Goal: Task Accomplishment & Management: Manage account settings

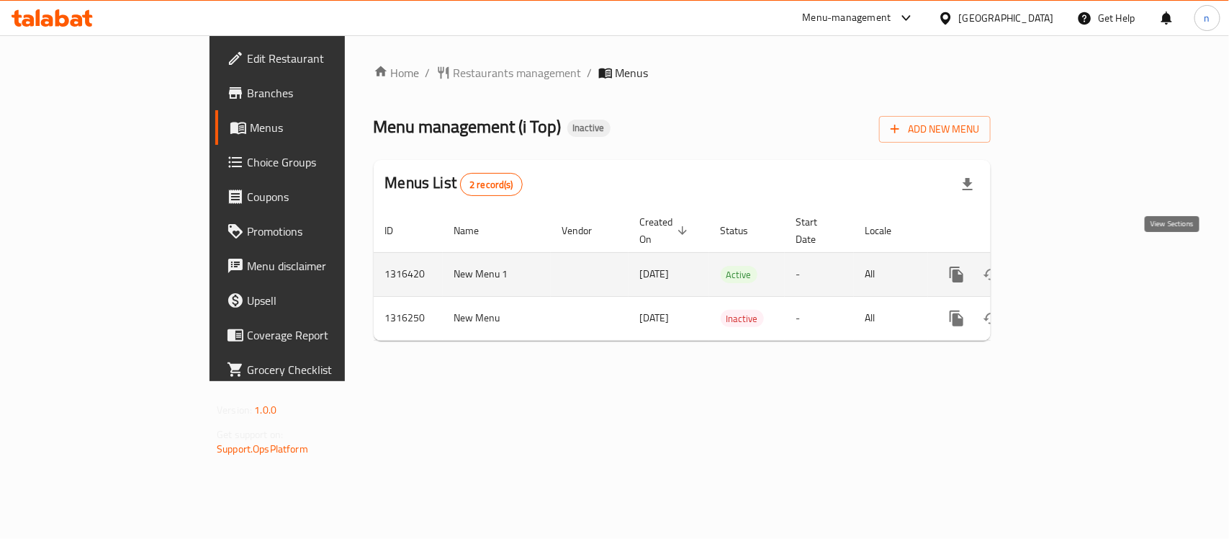
click at [1070, 266] on icon "enhanced table" at bounding box center [1060, 274] width 17 height 17
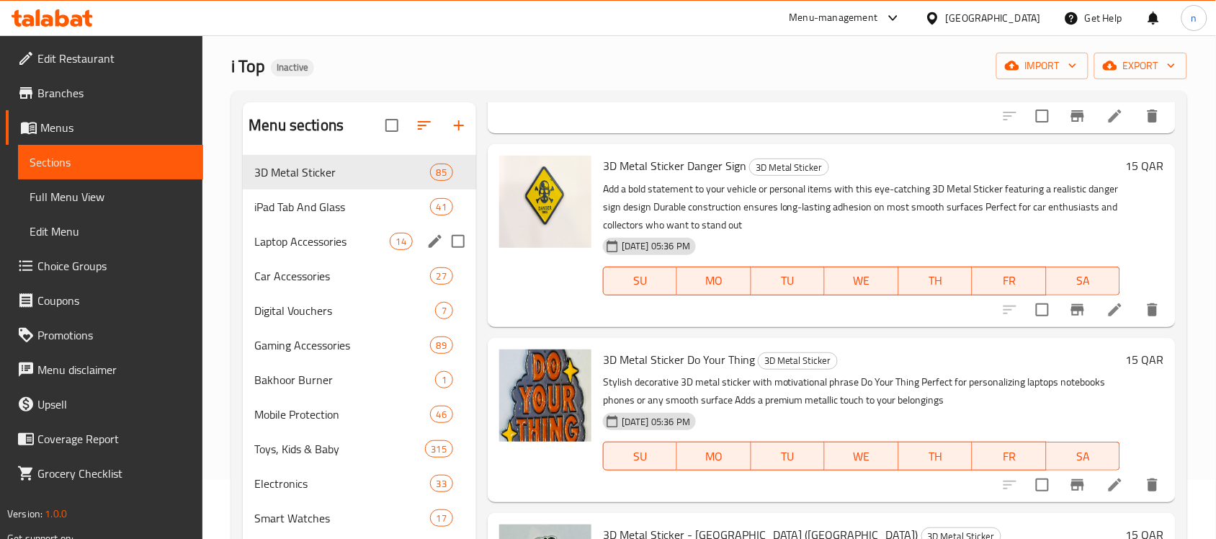
scroll to position [90, 0]
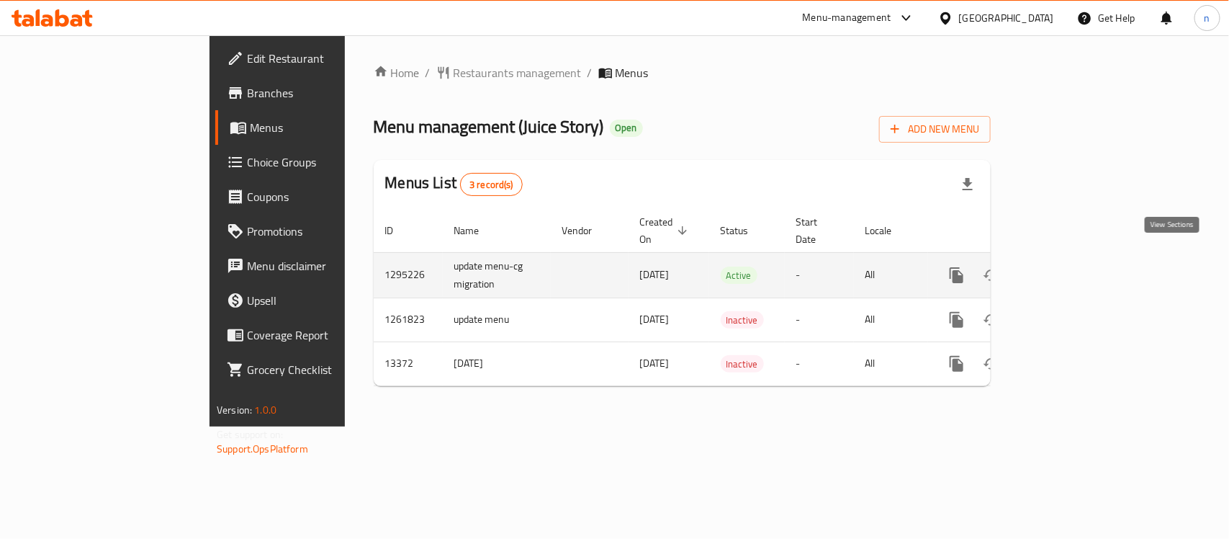
click at [1067, 269] on icon "enhanced table" at bounding box center [1060, 275] width 13 height 13
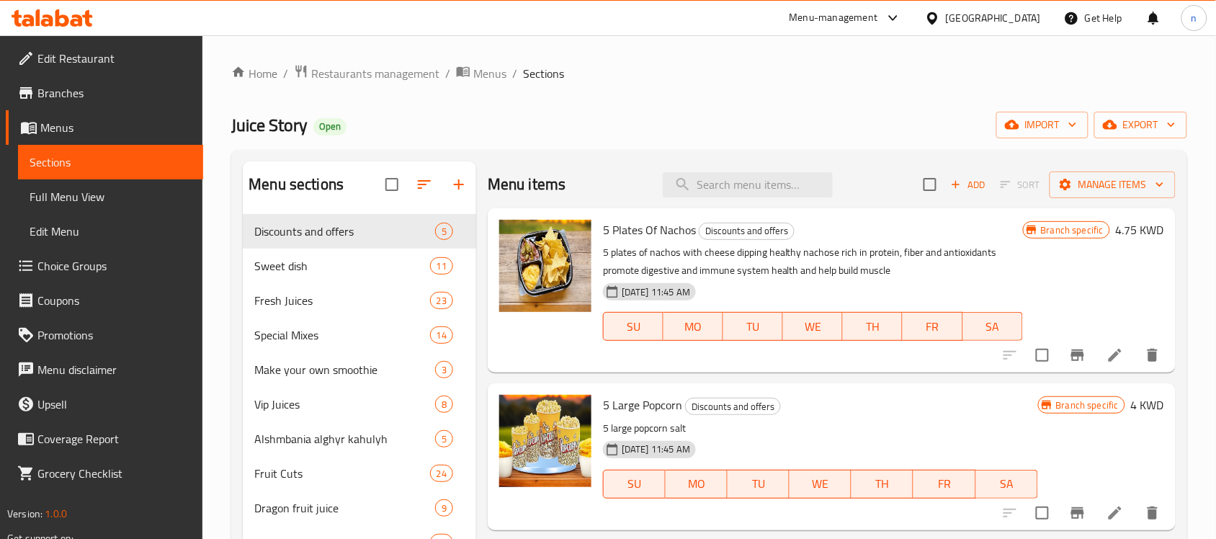
click at [81, 277] on link "Choice Groups" at bounding box center [104, 265] width 197 height 35
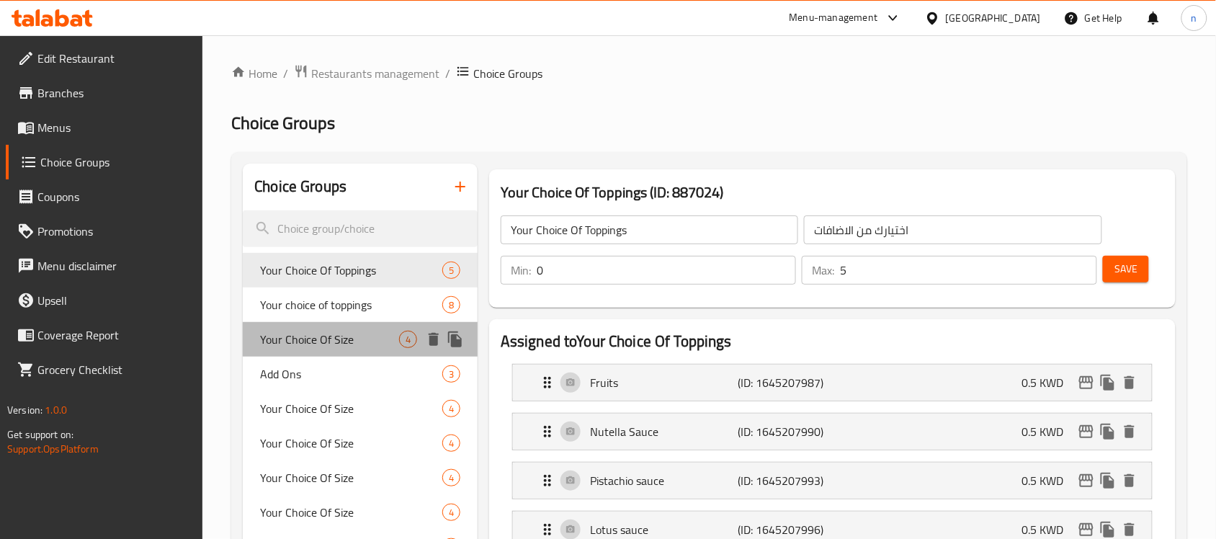
click at [314, 336] on span "Your Choice Of Size" at bounding box center [329, 339] width 139 height 17
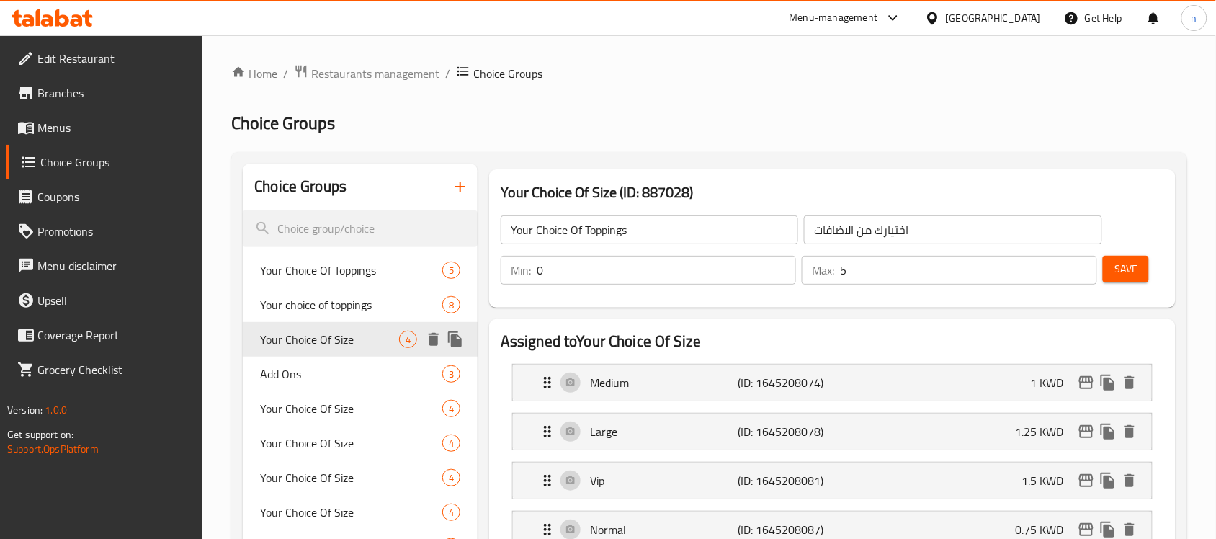
type input "Your Choice Of Size"
type input "اختيارك من الحجم"
type input "1"
click at [314, 336] on span "Your Choice Of Size" at bounding box center [329, 339] width 139 height 17
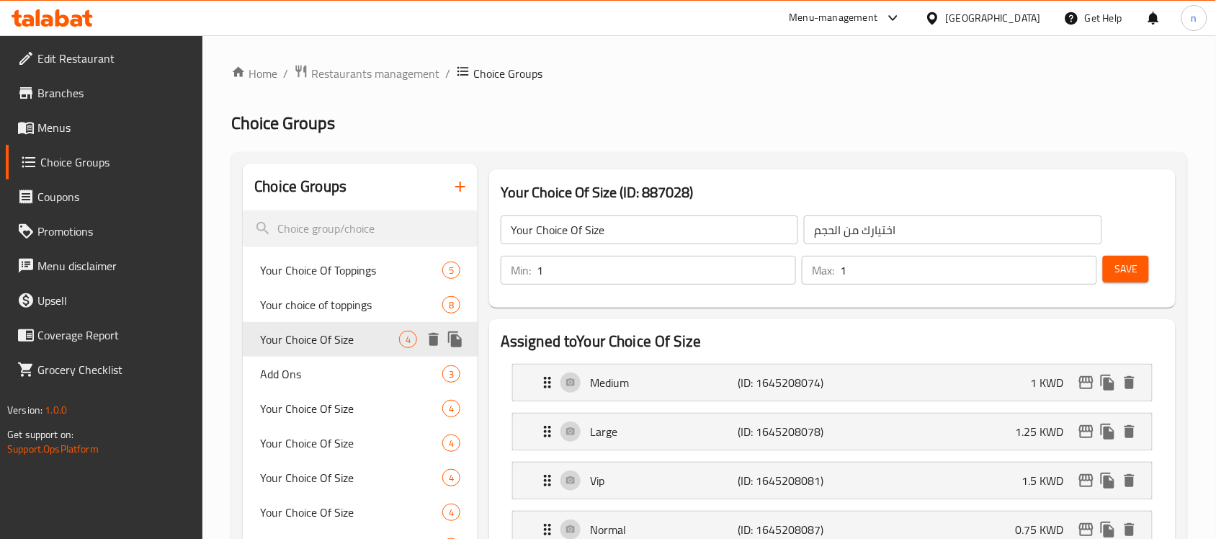
click at [314, 336] on span "Your Choice Of Size" at bounding box center [329, 339] width 139 height 17
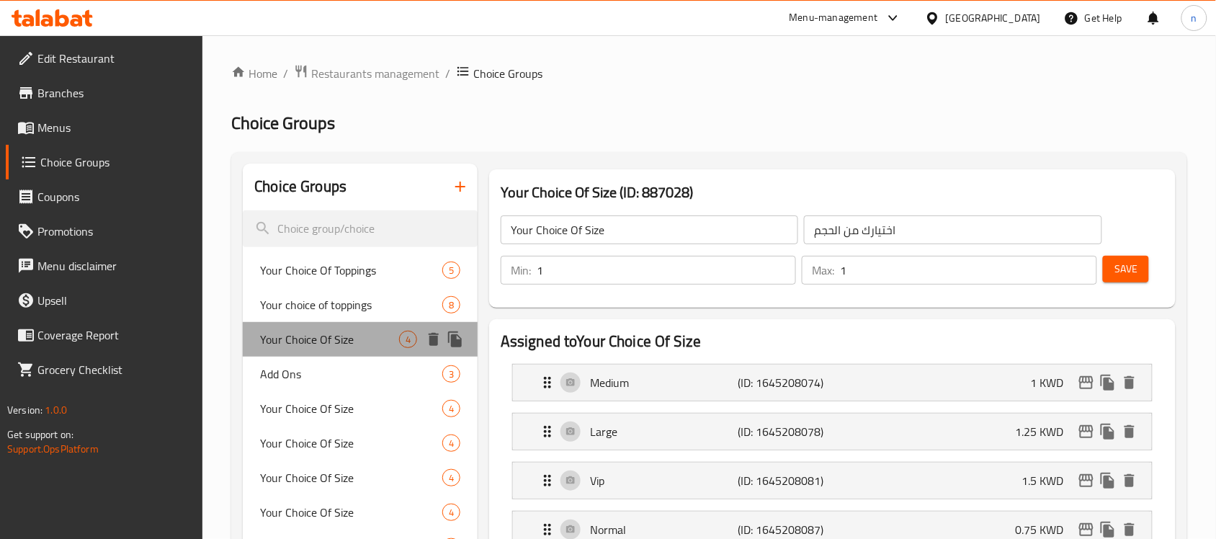
click at [314, 336] on span "Your Choice Of Size" at bounding box center [329, 339] width 139 height 17
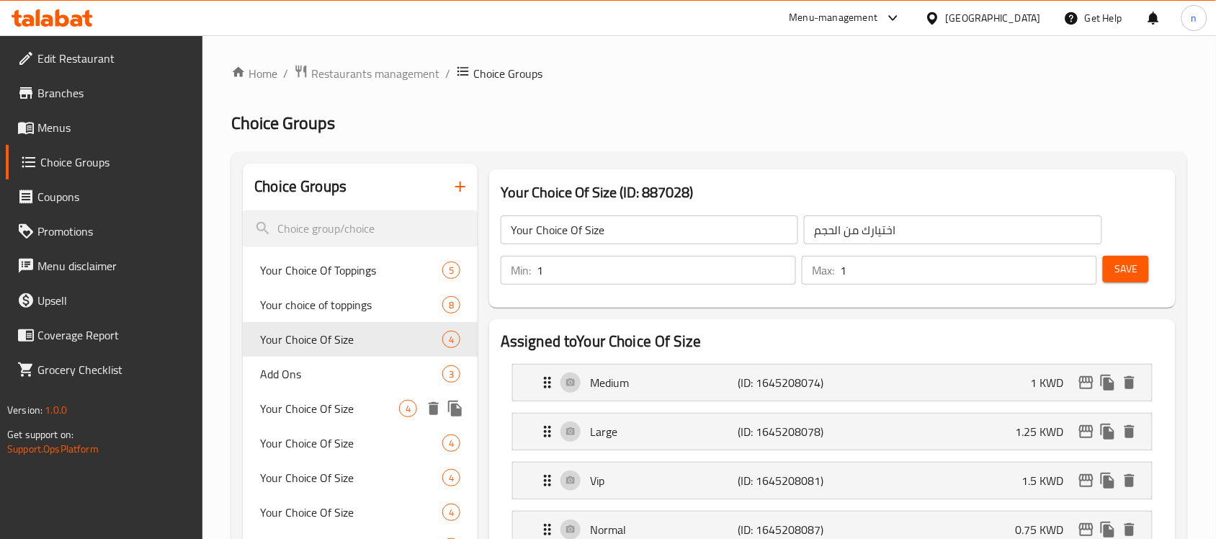
click at [336, 407] on span "Your Choice Of Size" at bounding box center [329, 408] width 139 height 17
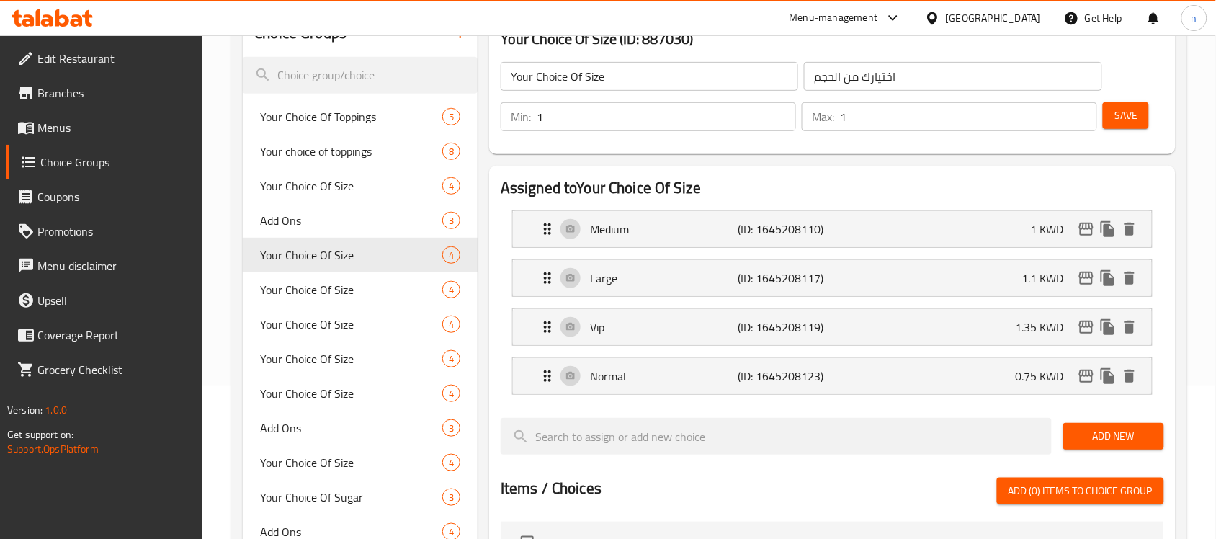
scroll to position [180, 0]
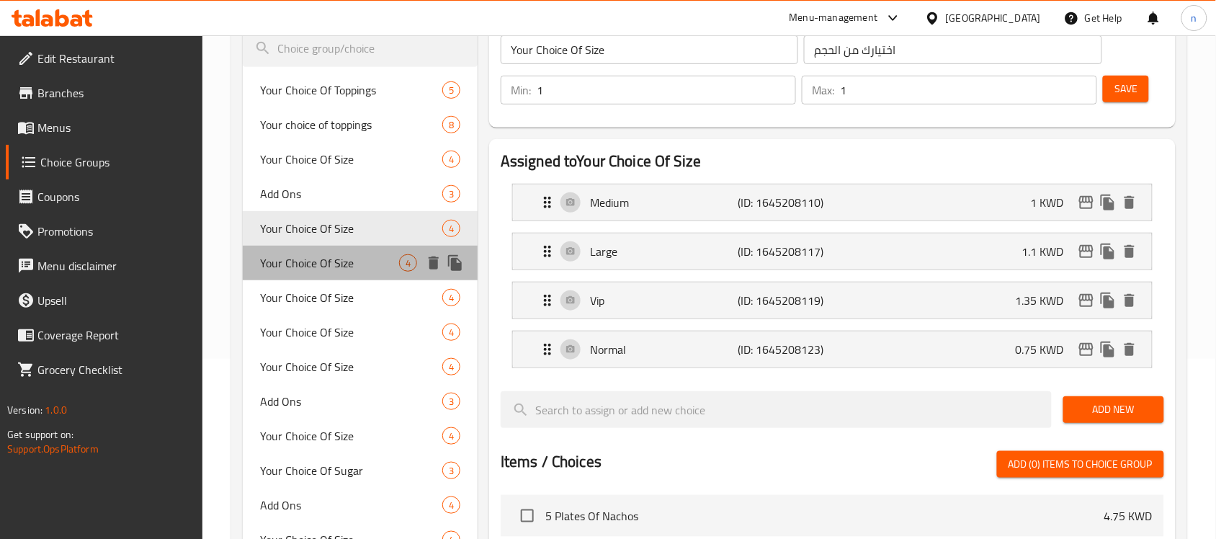
click at [323, 271] on span "Your Choice Of Size" at bounding box center [329, 262] width 139 height 17
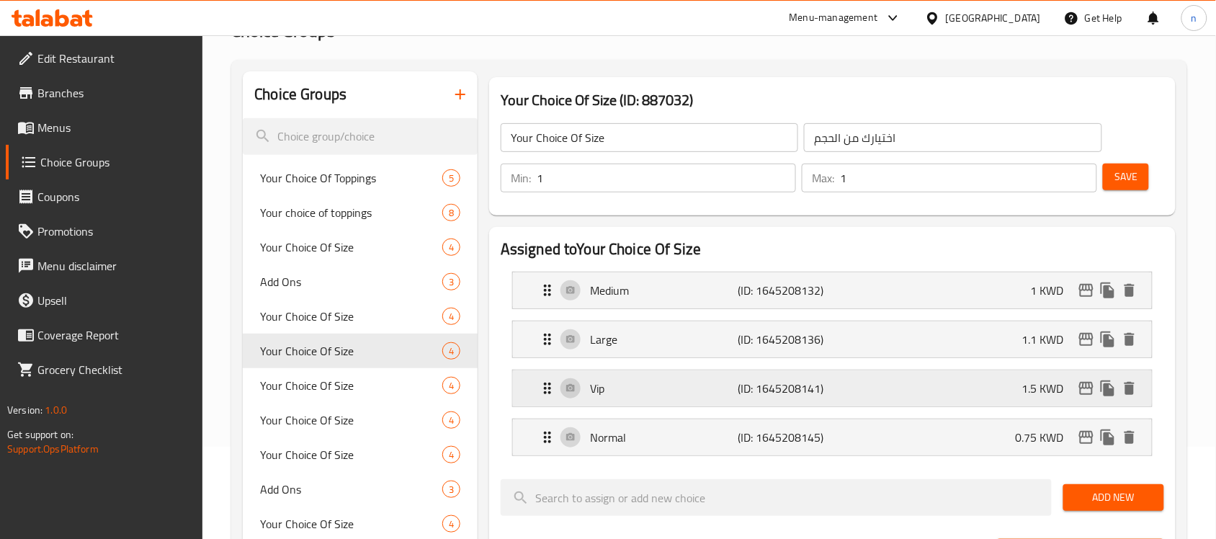
scroll to position [90, 0]
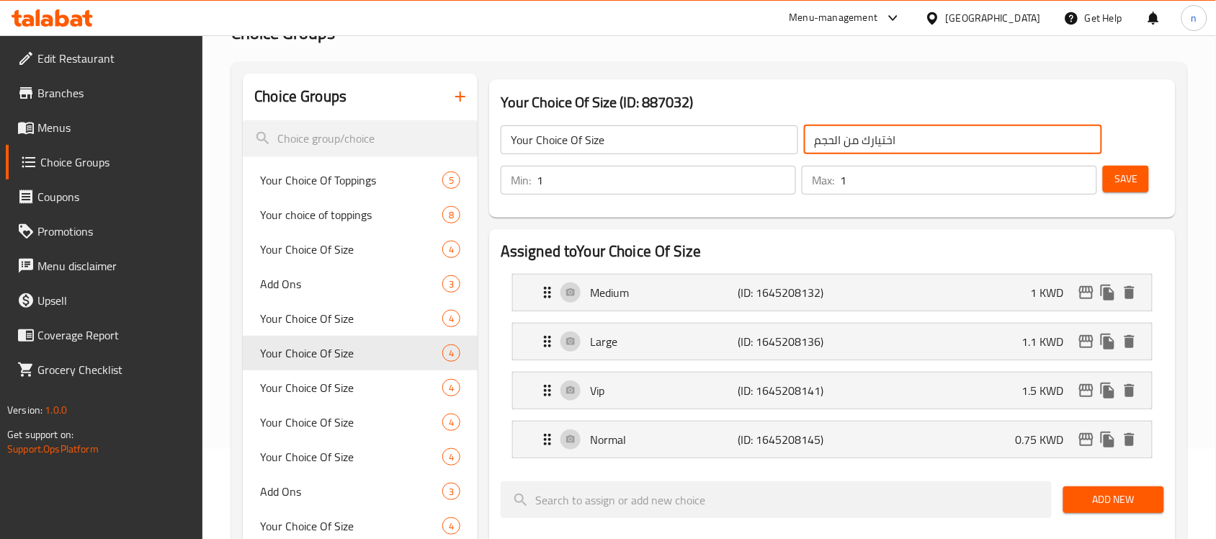
drag, startPoint x: 908, startPoint y: 145, endPoint x: 793, endPoint y: 145, distance: 115.2
click at [793, 145] on div "Your Choice Of Size ​ اختيارك من الحجم ​" at bounding box center [801, 140] width 619 height 46
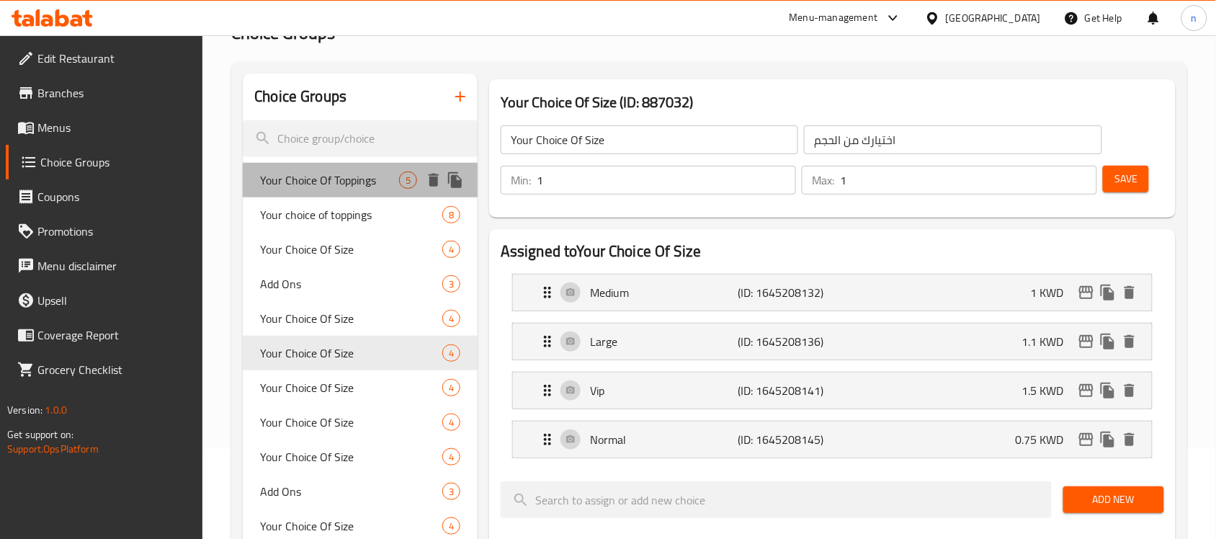
click at [326, 188] on span "Your Choice Of Toppings" at bounding box center [329, 179] width 139 height 17
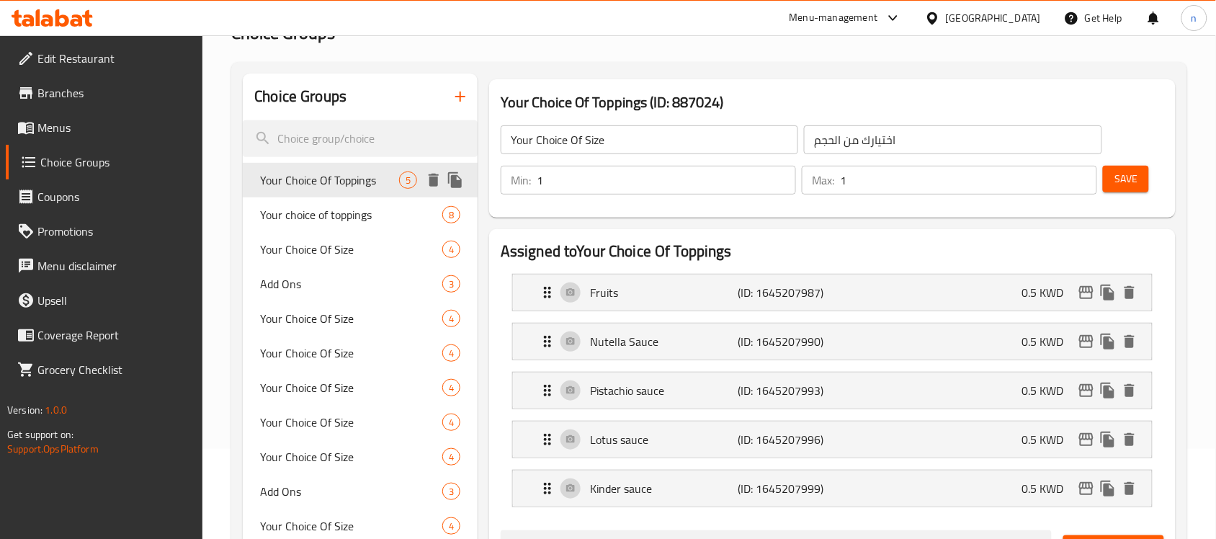
type input "Your Choice Of Toppings"
type input "اختيارك من الاضافات"
type input "0"
type input "5"
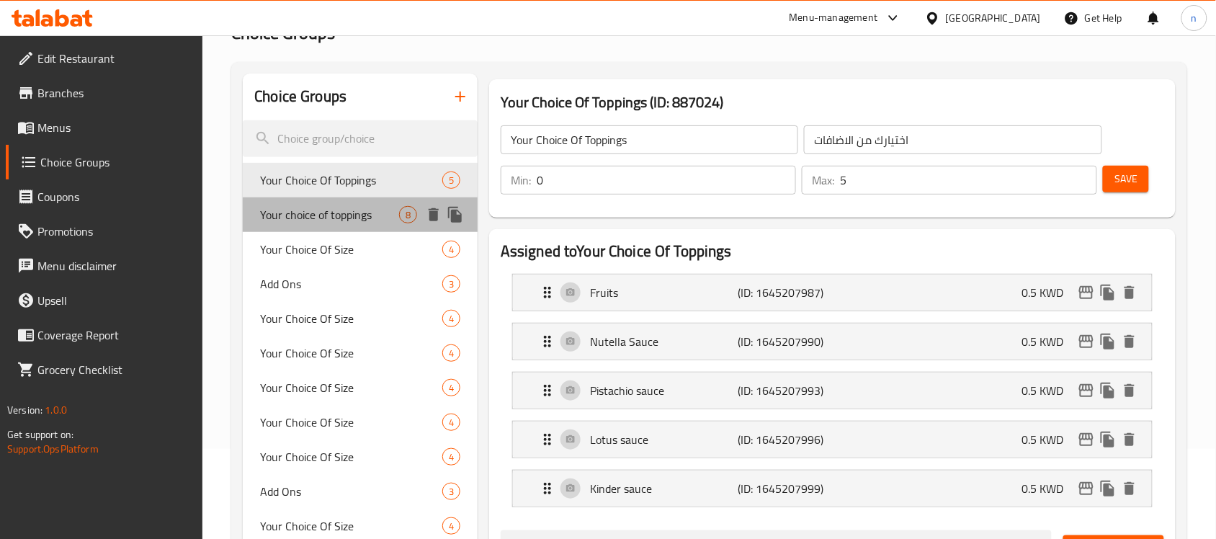
click at [308, 225] on div "Your choice of toppings 8" at bounding box center [360, 214] width 235 height 35
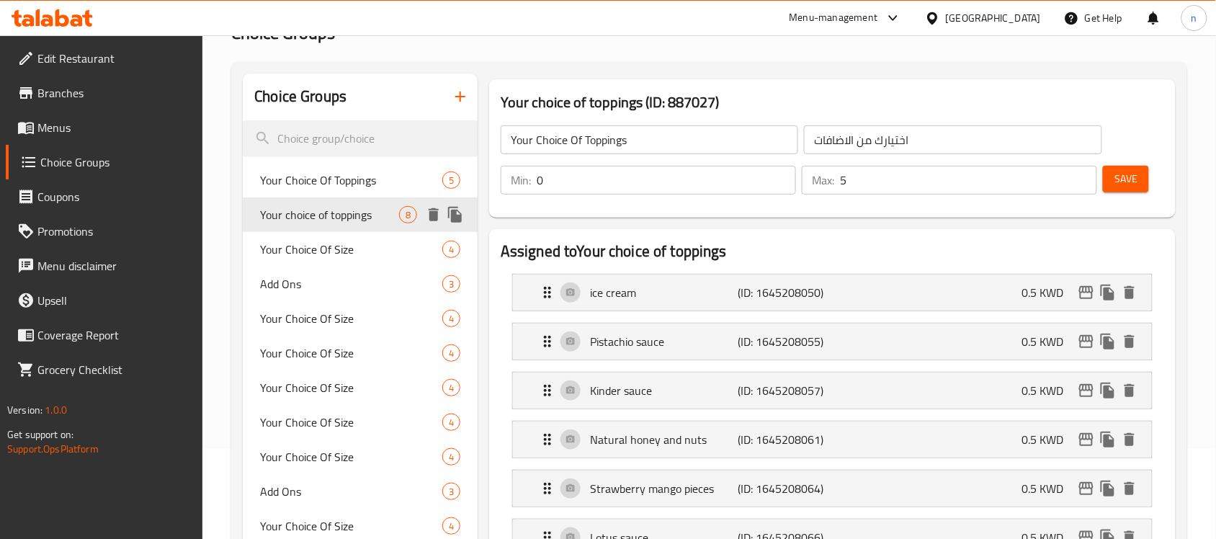
type input "Your choice of toppings"
type input "8"
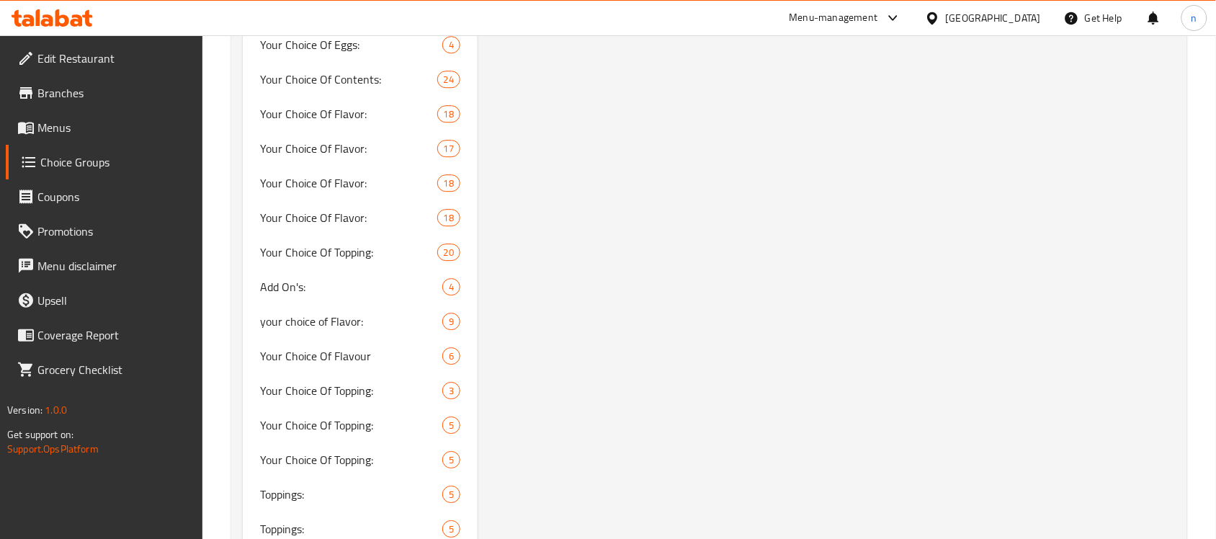
scroll to position [2791, 0]
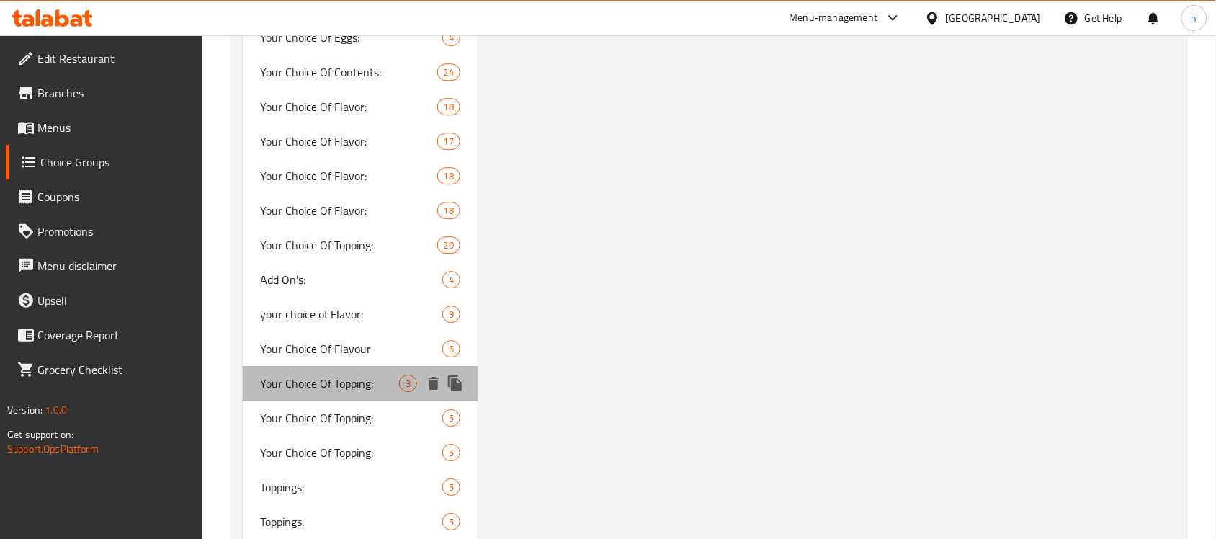
click at [331, 378] on span "Your Choice Of Topping:" at bounding box center [329, 383] width 139 height 17
type input "Your Choice Of Topping:"
type input "اختيارك من الاضافات :"
type input "3"
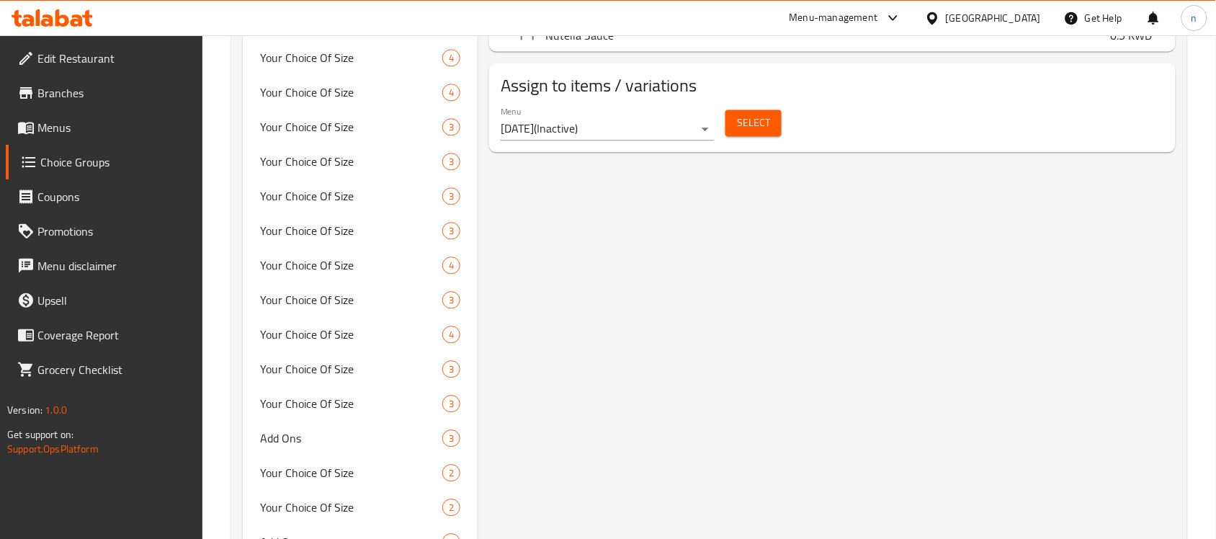
scroll to position [450, 0]
